Goal: Find contact information: Find contact information

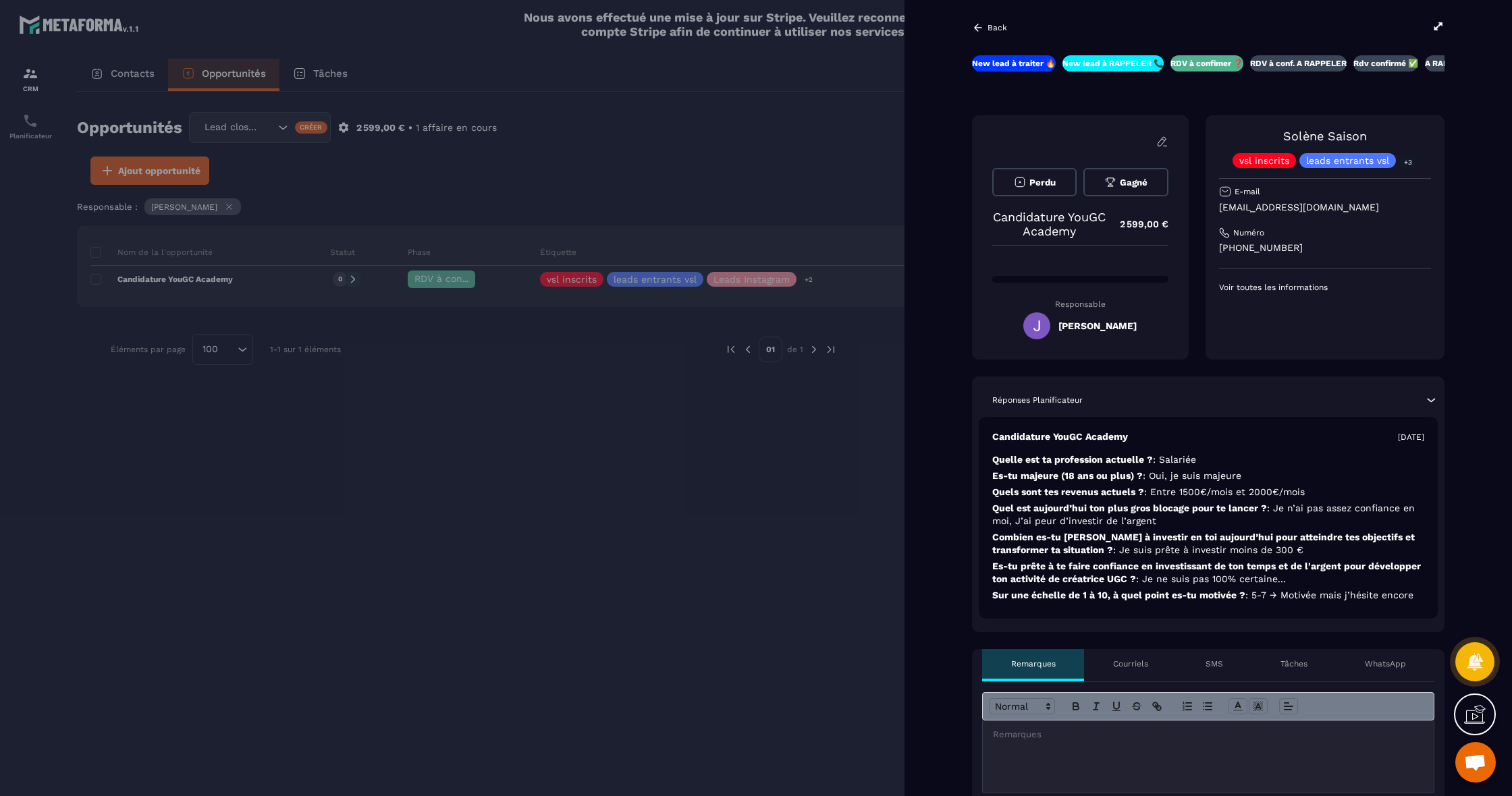
scroll to position [0, 2]
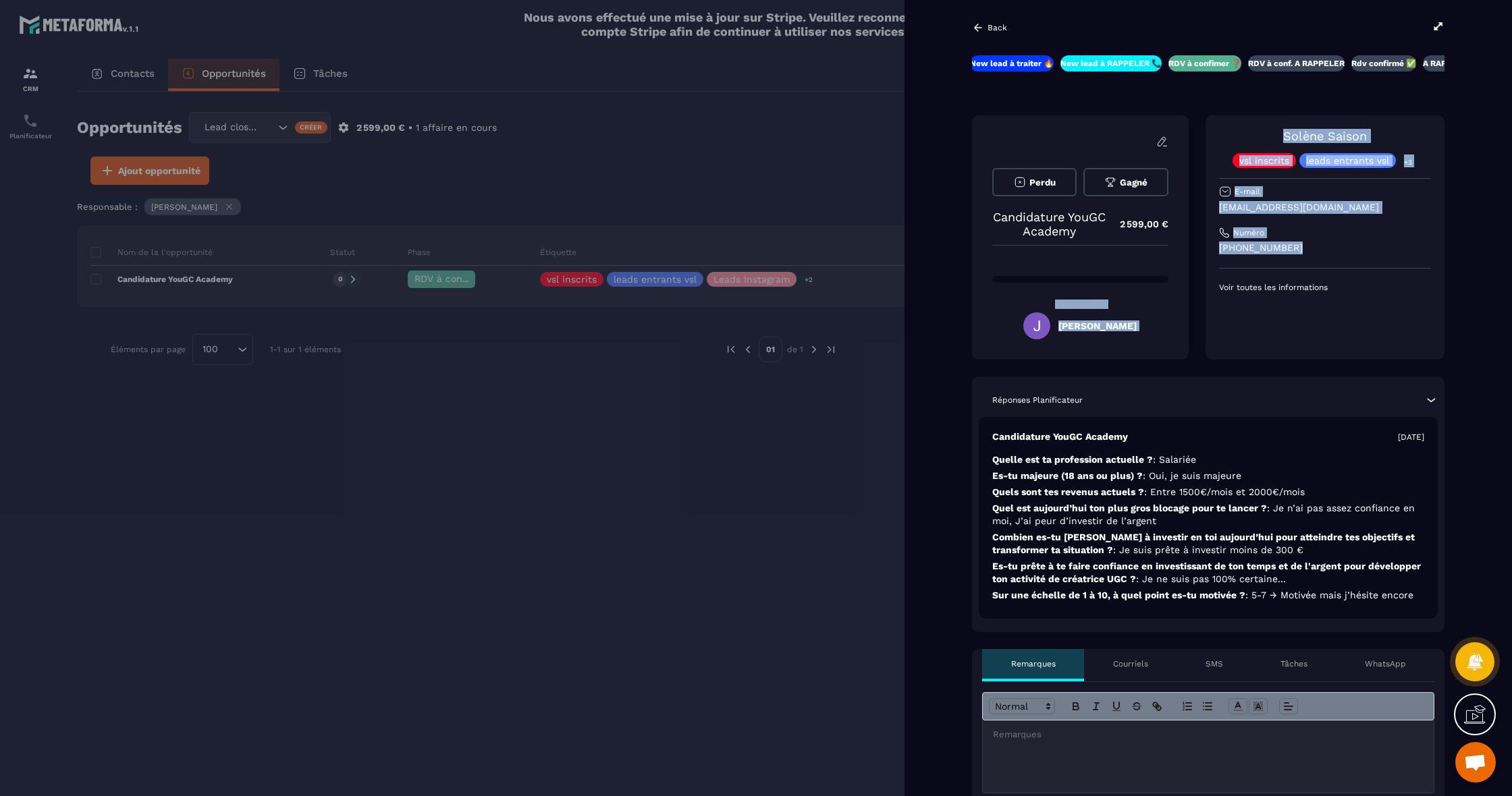
drag, startPoint x: 1221, startPoint y: 244, endPoint x: 1174, endPoint y: 239, distance: 47.3
click at [1174, 239] on div "Perdu [PERSON_NAME] Candidature YouGC Academy 2 599,00 € Responsable [PERSON_NA…" at bounding box center [1207, 237] width 472 height 244
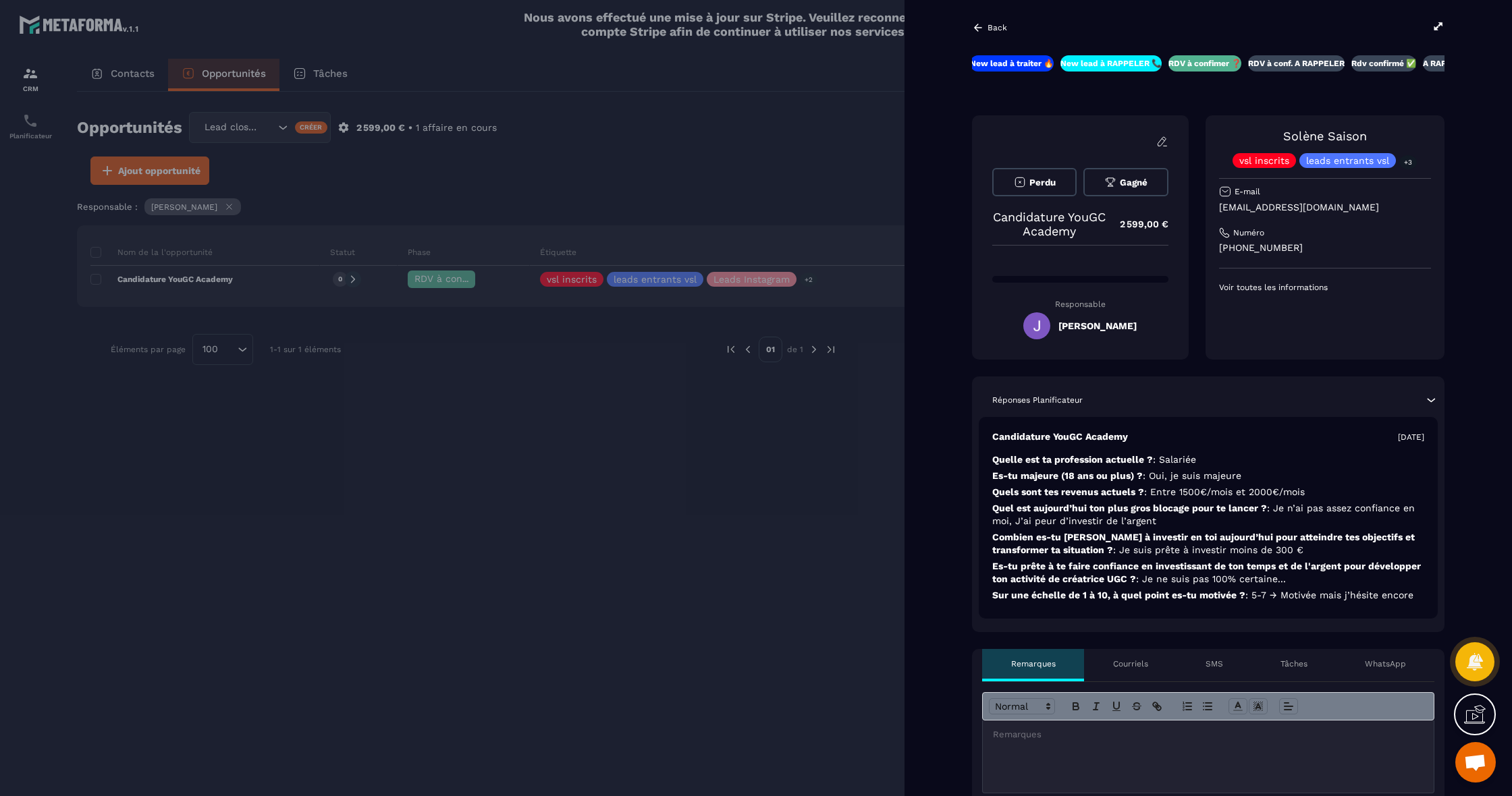
click at [1266, 326] on div "Solène Saison vsl inscrits leads entrants vsl +3 E-mail [EMAIL_ADDRESS][DOMAIN_…" at bounding box center [1325, 237] width 239 height 244
drag, startPoint x: 1313, startPoint y: 208, endPoint x: 1207, endPoint y: 205, distance: 106.0
click at [1207, 205] on div "Solène Saison vsl inscrits leads entrants vsl +3 E-mail [EMAIL_ADDRESS][DOMAIN_…" at bounding box center [1325, 237] width 239 height 244
drag, startPoint x: 1322, startPoint y: 245, endPoint x: 1203, endPoint y: 250, distance: 119.1
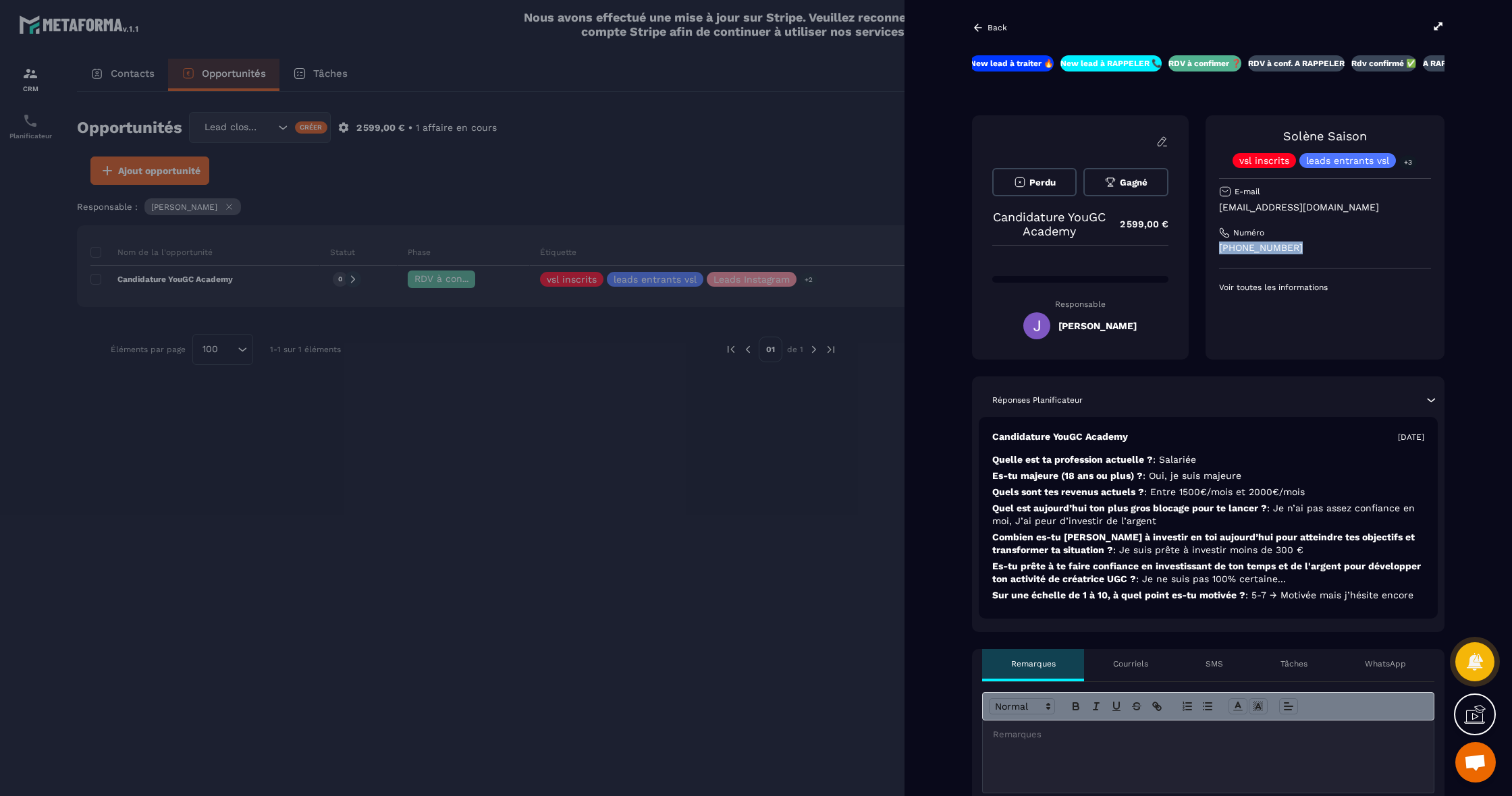
click at [1203, 250] on div "Perdu [PERSON_NAME] Candidature YouGC Academy 2 599,00 € Responsable [PERSON_NA…" at bounding box center [1207, 237] width 472 height 244
click at [1330, 199] on div "Solène Saison vsl inscrits leads entrants vsl +3 E-mail [EMAIL_ADDRESS][DOMAIN_…" at bounding box center [1325, 210] width 212 height 164
drag, startPoint x: 1302, startPoint y: 207, endPoint x: 1223, endPoint y: 209, distance: 79.0
click at [1213, 206] on div "Solène Saison vsl inscrits leads entrants vsl +3 E-mail [EMAIL_ADDRESS][DOMAIN_…" at bounding box center [1325, 237] width 239 height 244
copy p "[EMAIL_ADDRESS][DOMAIN_NAME]"
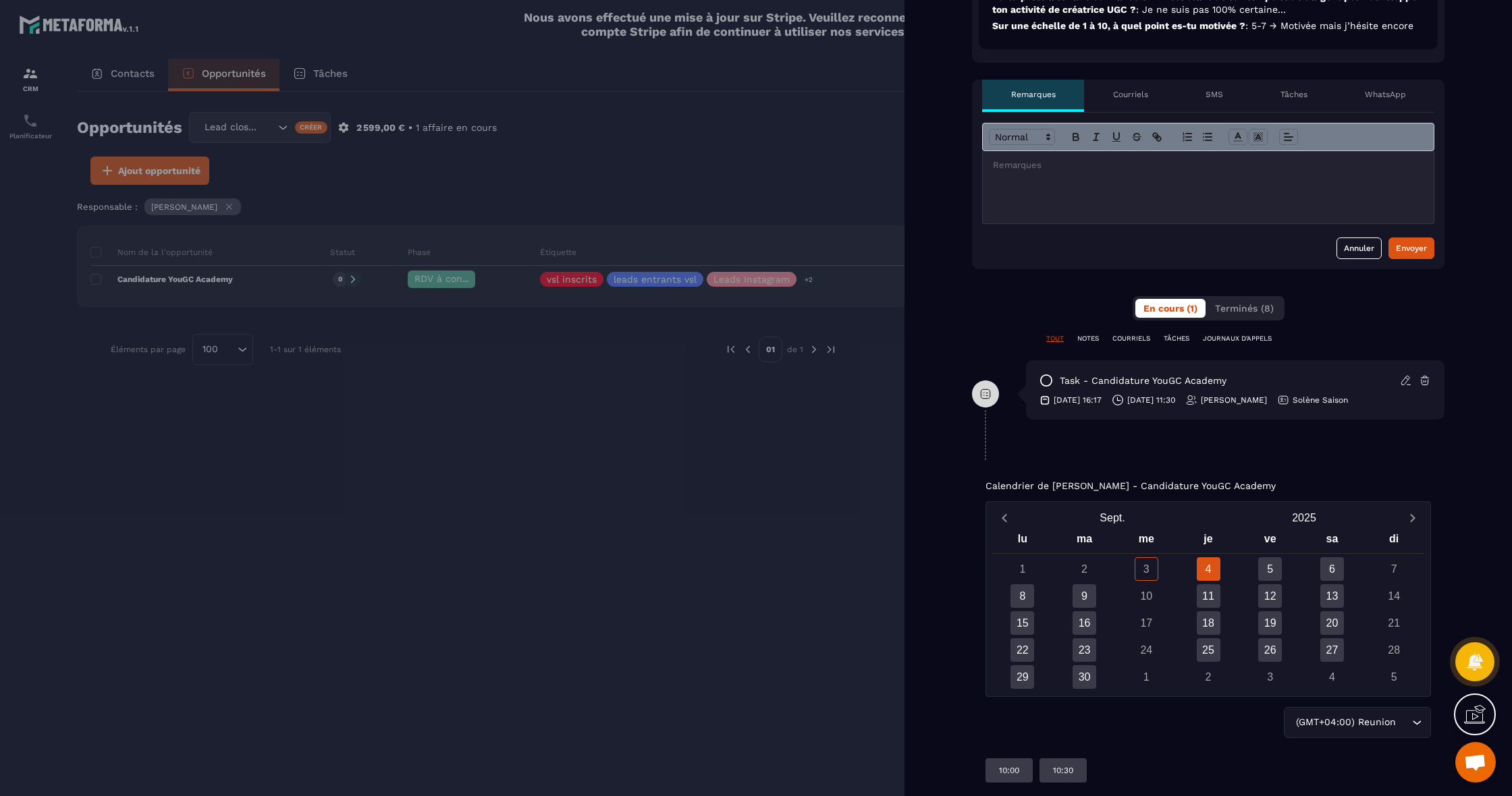
scroll to position [569, 0]
click at [836, 412] on div at bounding box center [756, 398] width 1512 height 796
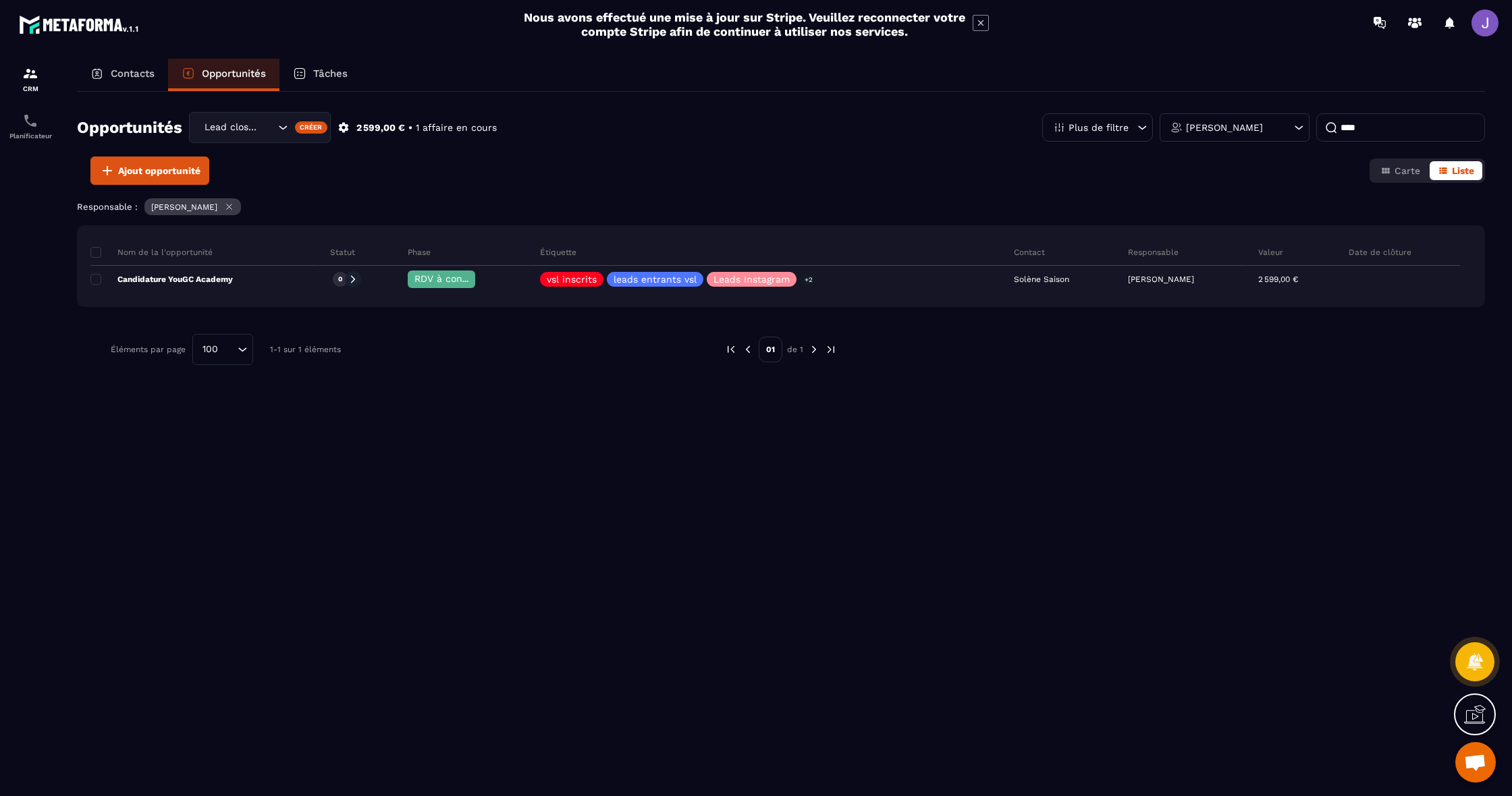
click at [1371, 129] on input "****" at bounding box center [1401, 127] width 169 height 28
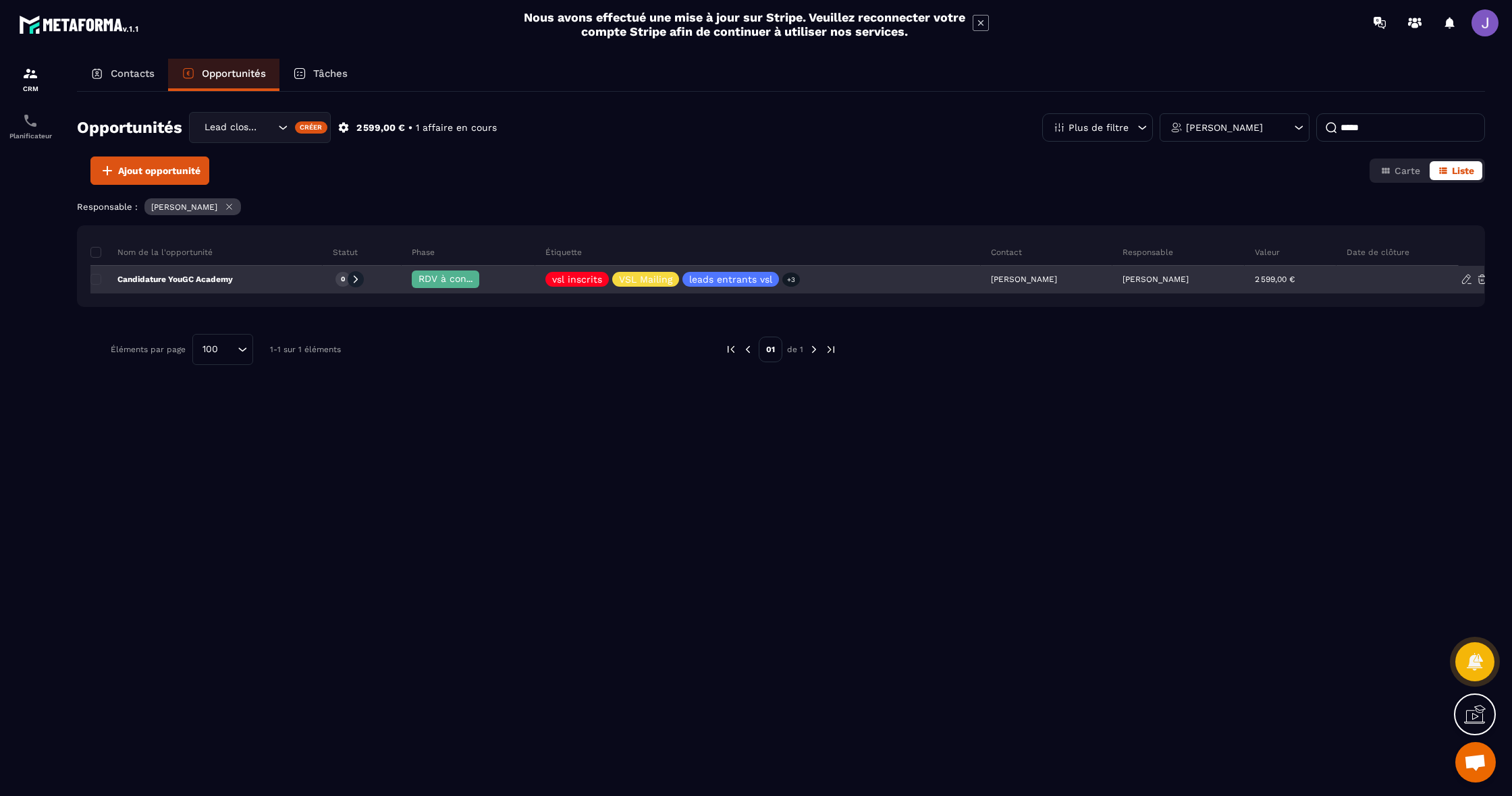
type input "*****"
click at [263, 283] on div "Candidature YouGC Academy" at bounding box center [207, 280] width 232 height 27
